Goal: Information Seeking & Learning: Learn about a topic

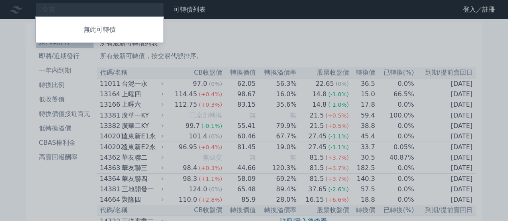
click at [346, 49] on div at bounding box center [254, 110] width 508 height 221
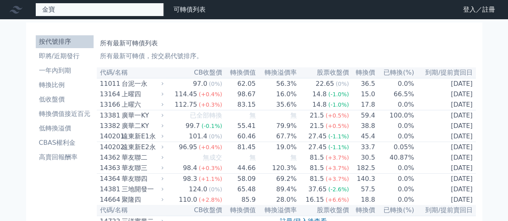
click at [125, 9] on div "金寶 無此可轉債" at bounding box center [99, 10] width 129 height 14
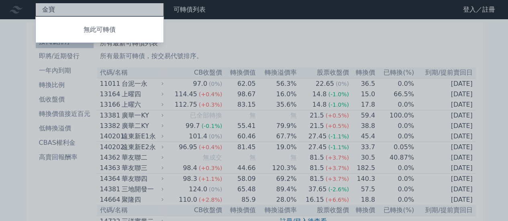
type input "金"
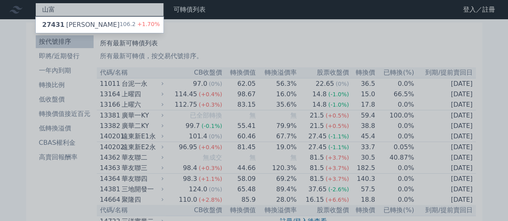
type input "山富"
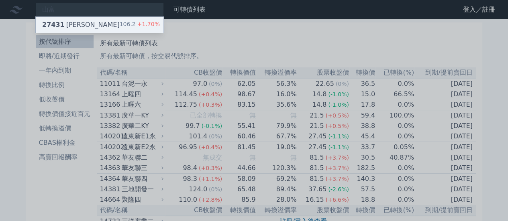
click at [116, 25] on div "27431 山富一 106.2 +1.70%" at bounding box center [100, 25] width 128 height 16
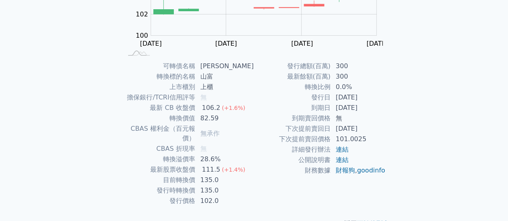
scroll to position [150, 0]
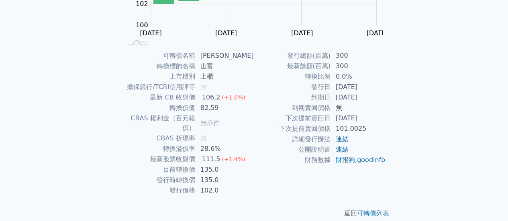
drag, startPoint x: 344, startPoint y: 87, endPoint x: 374, endPoint y: 99, distance: 31.7
click at [374, 99] on tbody "發行總額(百萬) 300 最新餘額(百萬) 300 轉換比例 0.0% 發行日 [DATE] 到期日 [DATE] 到期賣回價格 無 下次提前賣回日 [DAT…" at bounding box center [320, 108] width 132 height 115
click at [357, 93] on td "[DATE]" at bounding box center [358, 97] width 55 height 10
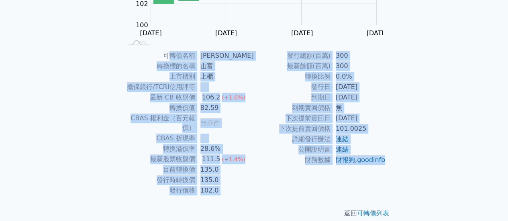
drag, startPoint x: 177, startPoint y: 53, endPoint x: 400, endPoint y: 141, distance: 239.9
click at [385, 175] on div "可轉債名稱 山富一 轉換標的名稱 山富 上市櫃別 上櫃 擔保銀行/TCRI信用評等 無 最新 CB 收盤價 106.2 (+1.6%) 轉換價值 82.59 …" at bounding box center [254, 123] width 283 height 145
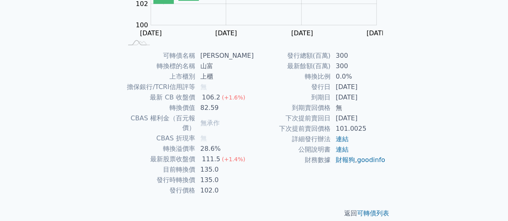
click at [407, 123] on div "可轉債列表 › 27431 [PERSON_NAME] 27431 山富一 可轉債詳細資訊 Zoom Out 101 99 100 101 102 110 1…" at bounding box center [254, 50] width 309 height 362
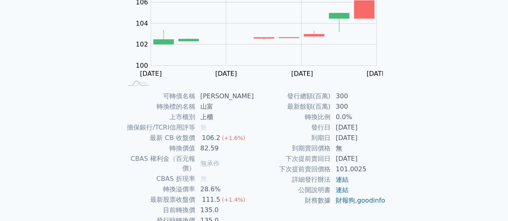
scroll to position [0, 0]
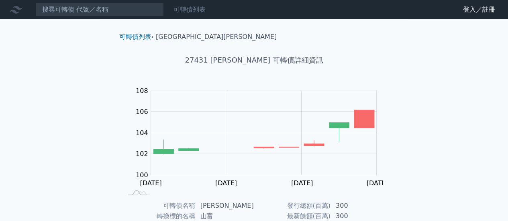
click at [194, 10] on link "可轉債列表" at bounding box center [190, 10] width 32 height 8
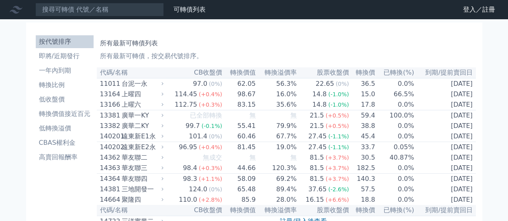
click at [0, 0] on link "財務數據" at bounding box center [0, 0] width 0 height 0
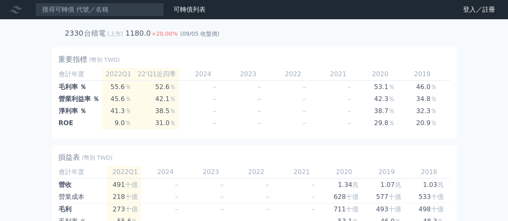
click at [0, 0] on link "財務數據" at bounding box center [0, 0] width 0 height 0
click at [185, 16] on div "可轉債列表 財務數據" at bounding box center [104, 10] width 209 height 14
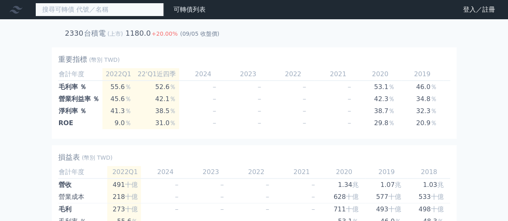
click at [85, 11] on input at bounding box center [99, 10] width 129 height 14
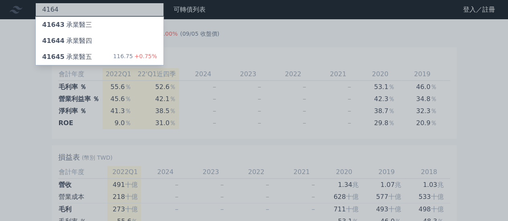
type input "4164"
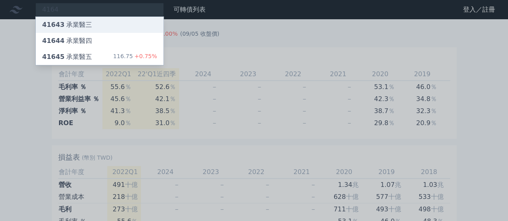
click at [116, 20] on div "41643 承業醫三" at bounding box center [100, 25] width 128 height 16
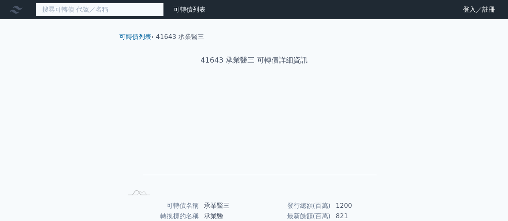
click at [98, 10] on input at bounding box center [99, 10] width 129 height 14
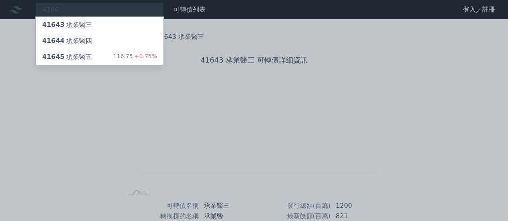
click at [253, 45] on div at bounding box center [254, 110] width 508 height 221
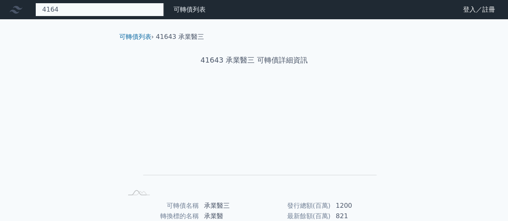
click at [114, 10] on div "4164 41643 承業醫三 41644 承業醫四 41645 承業醫五 116.75 +0.75%" at bounding box center [99, 10] width 129 height 14
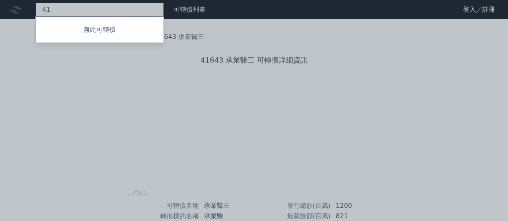
type input "4"
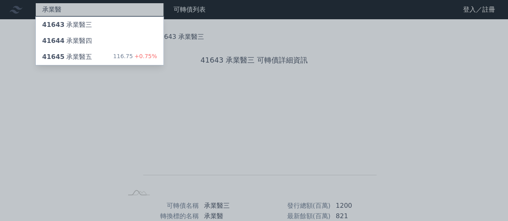
type input "承業醫"
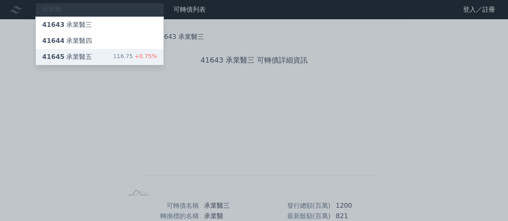
click at [91, 58] on div "41645 承業醫五 116.75 +0.75%" at bounding box center [100, 57] width 128 height 16
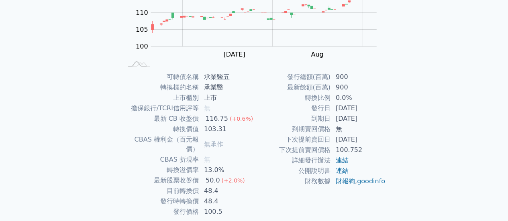
scroll to position [150, 0]
